Goal: Check status: Check status

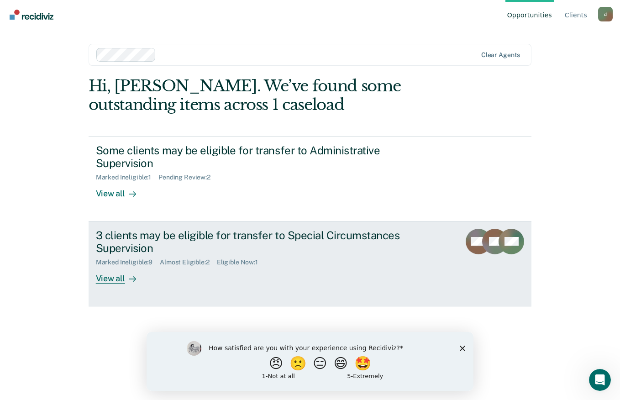
click at [116, 273] on div "View all" at bounding box center [121, 275] width 51 height 18
